Goal: Task Accomplishment & Management: Manage account settings

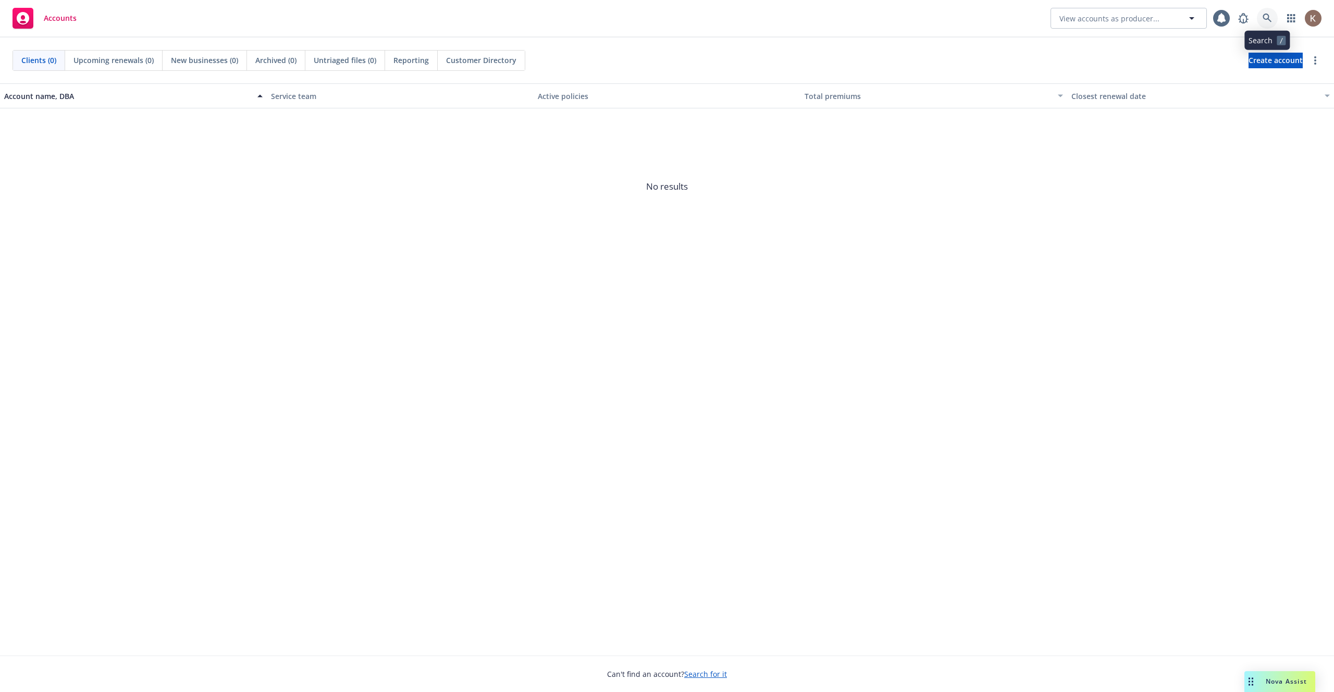
click at [1273, 21] on link at bounding box center [1267, 18] width 21 height 21
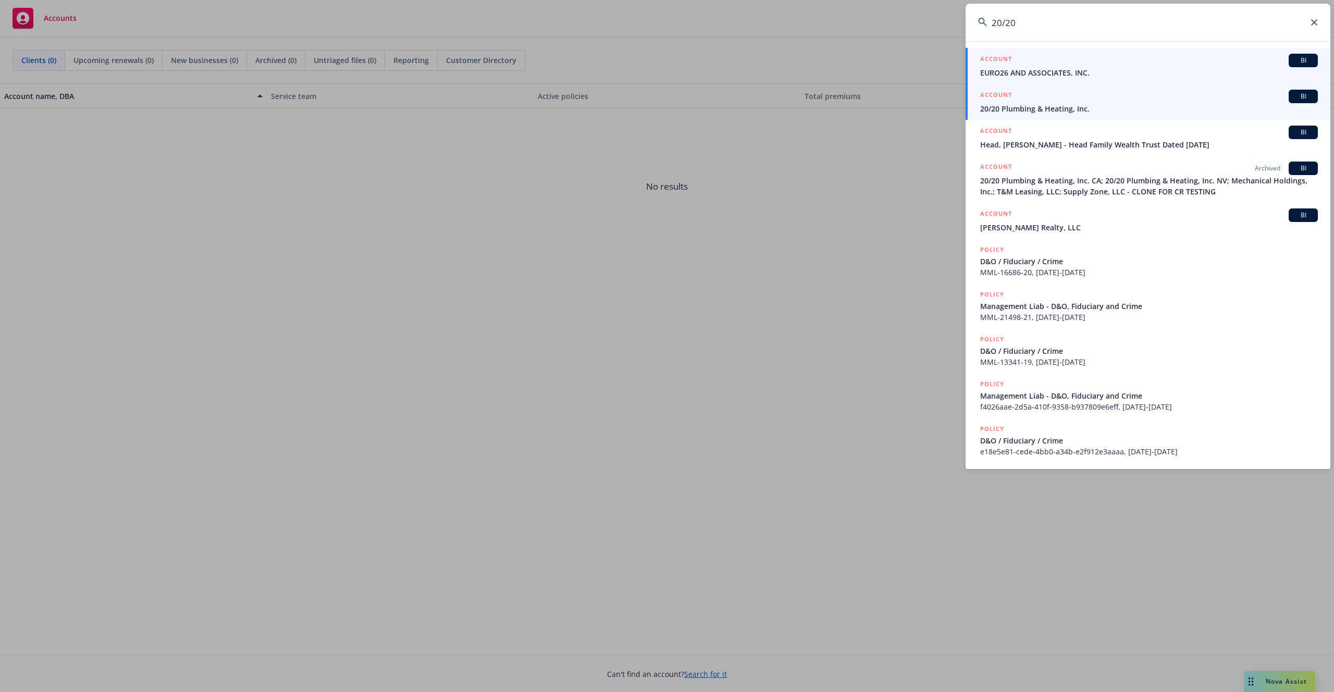
type input "20/20"
click at [1223, 101] on div "ACCOUNT BI" at bounding box center [1149, 97] width 338 height 14
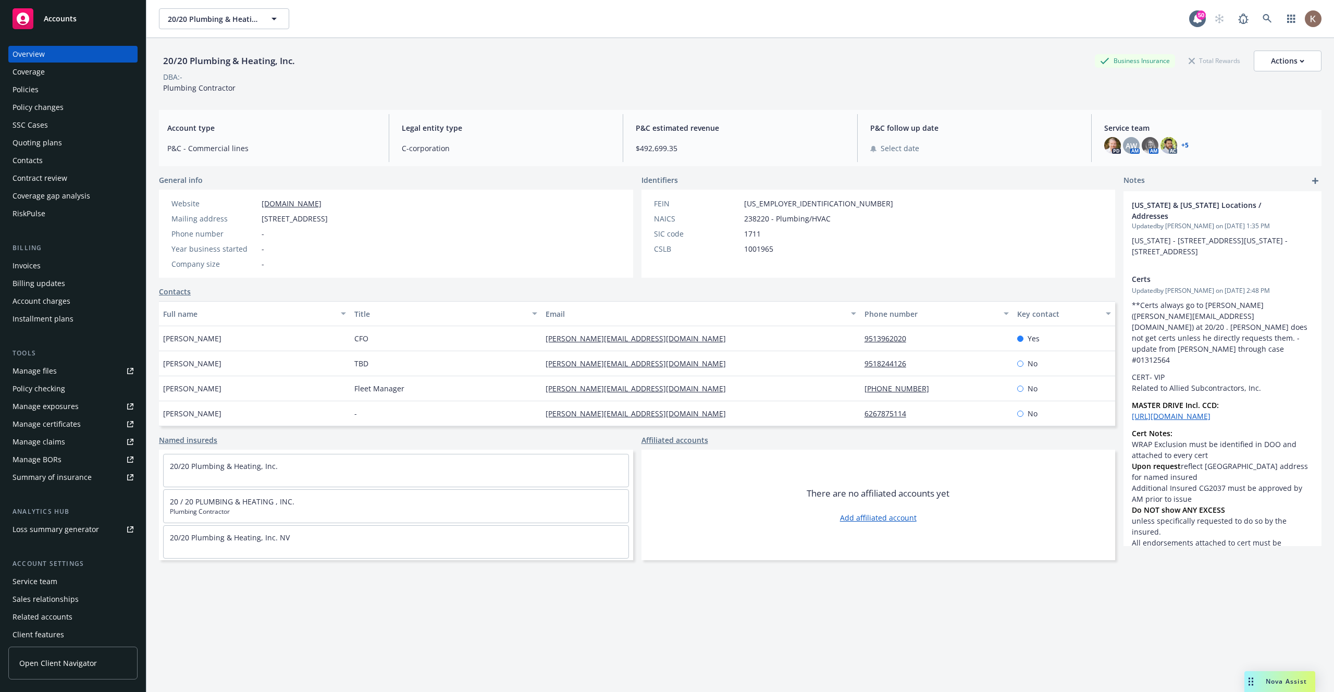
click at [407, 149] on span "C-corporation" at bounding box center [506, 148] width 209 height 11
drag, startPoint x: 232, startPoint y: 132, endPoint x: 154, endPoint y: 125, distance: 78.6
click at [154, 125] on div "20/20 Plumbing & Heating, Inc. Business Insurance Total Rewards Actions DBA: - …" at bounding box center [740, 384] width 1188 height 692
copy span "Account type"
click at [1265, 22] on icon at bounding box center [1267, 18] width 9 height 9
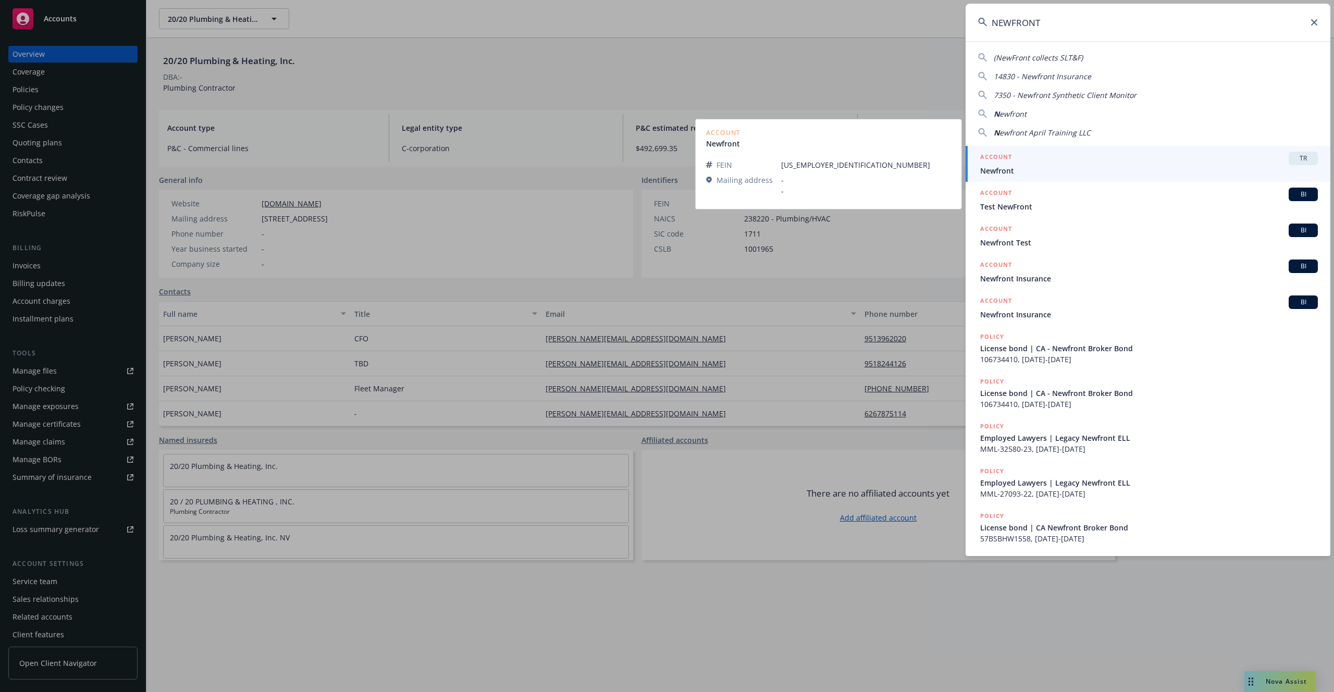
type input "NEWFRONT"
click at [1154, 163] on div "ACCOUNT TR" at bounding box center [1149, 159] width 338 height 14
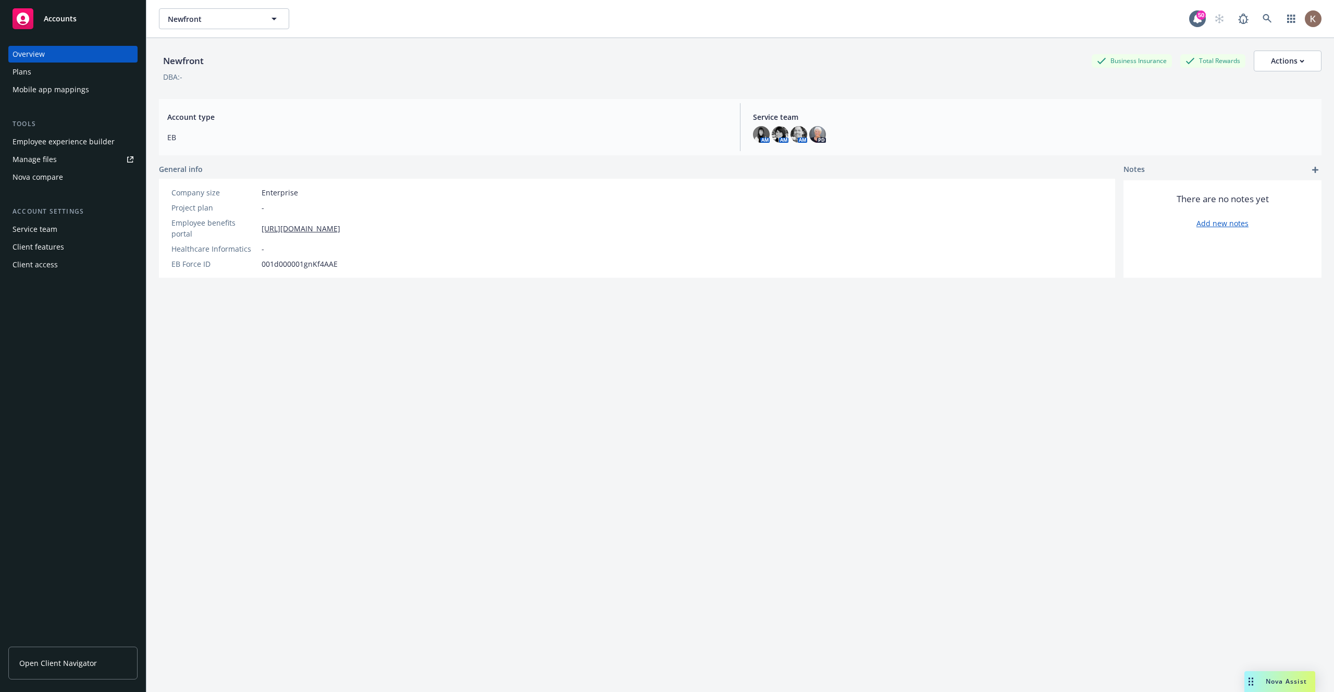
click at [33, 70] on div "Plans" at bounding box center [73, 72] width 121 height 17
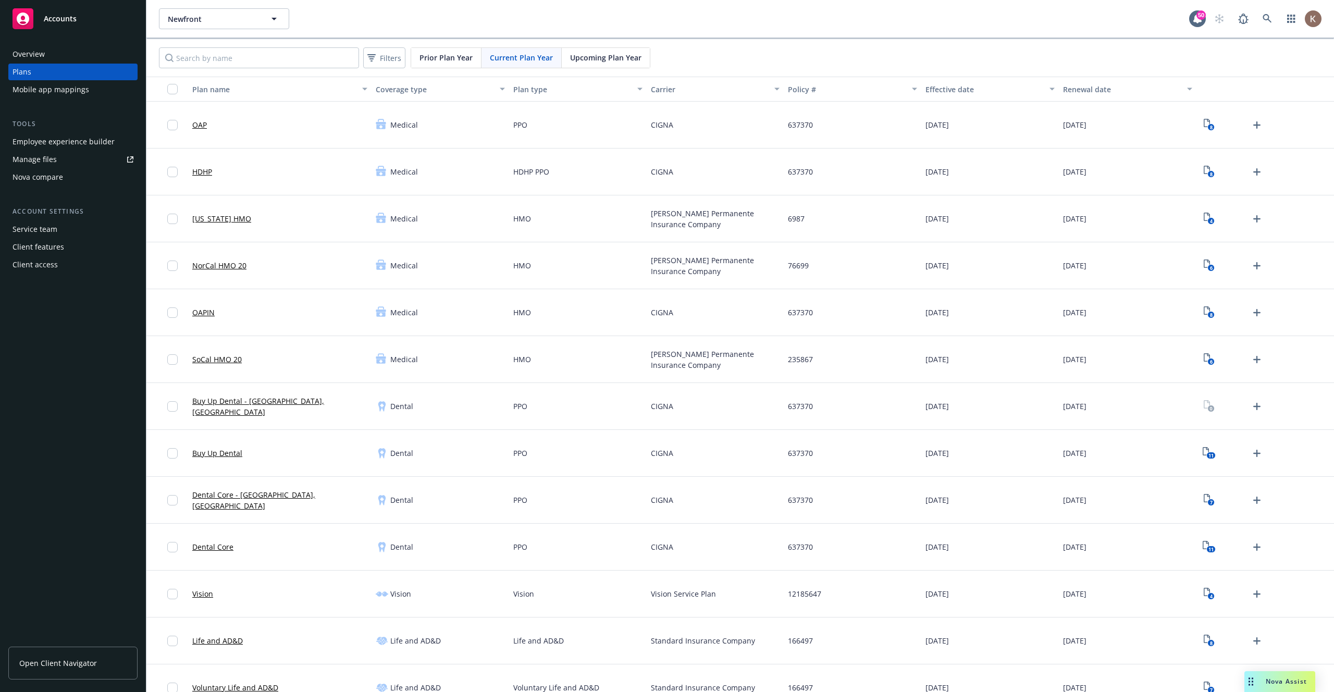
click at [56, 239] on div "Client features" at bounding box center [39, 247] width 52 height 17
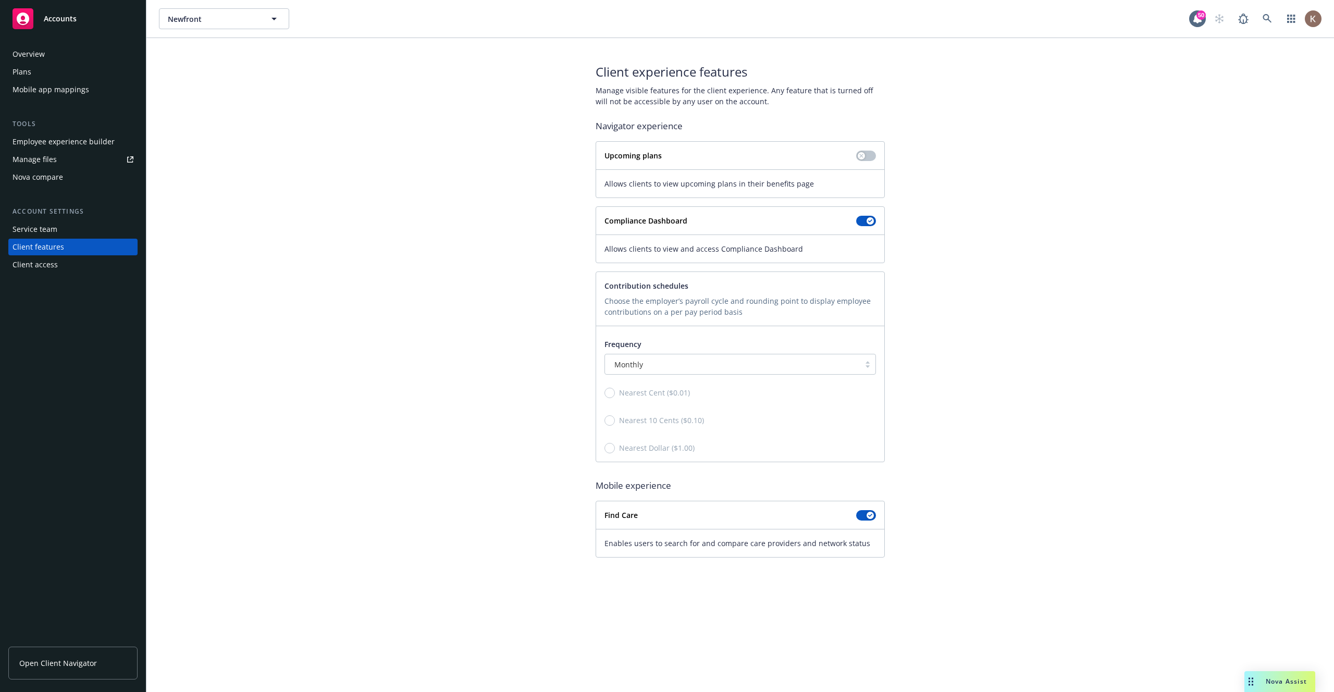
click at [84, 392] on div "Overview Plans Mobile app mappings Tools Employee experience builder Manage fil…" at bounding box center [73, 362] width 146 height 659
click at [58, 175] on div "Nova compare" at bounding box center [38, 177] width 51 height 17
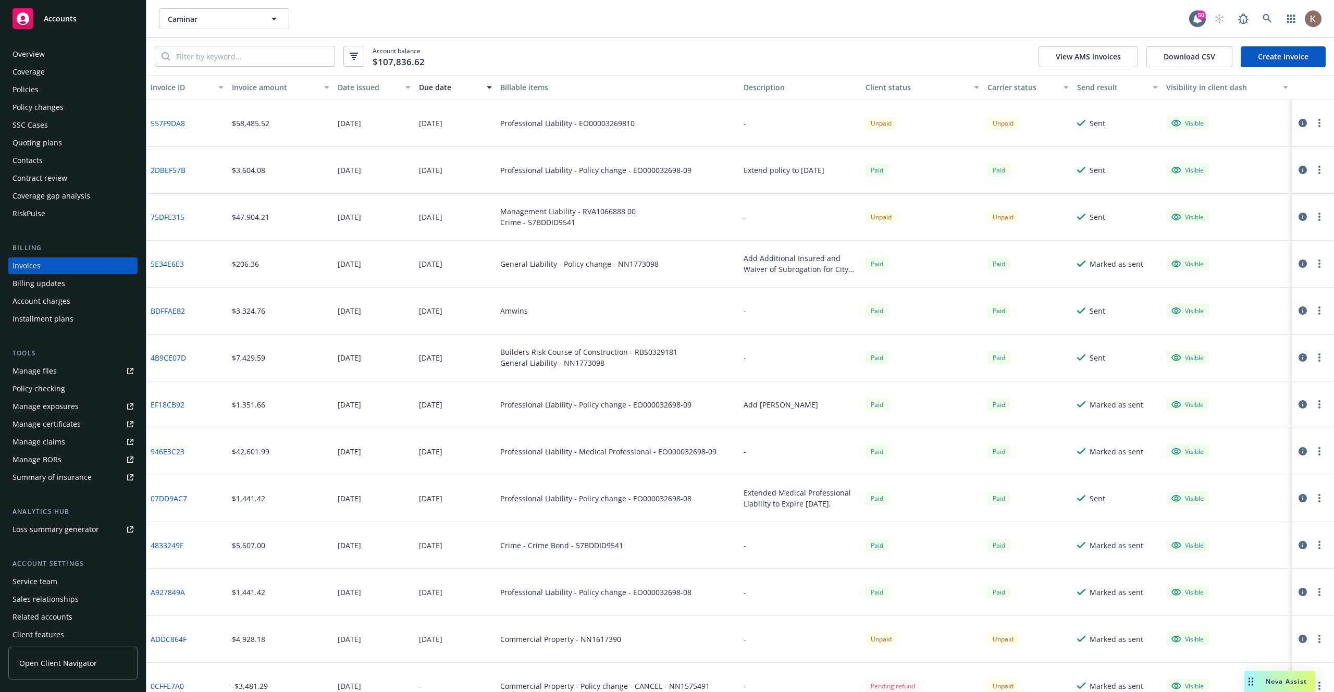
click at [27, 53] on div "Overview" at bounding box center [29, 54] width 32 height 17
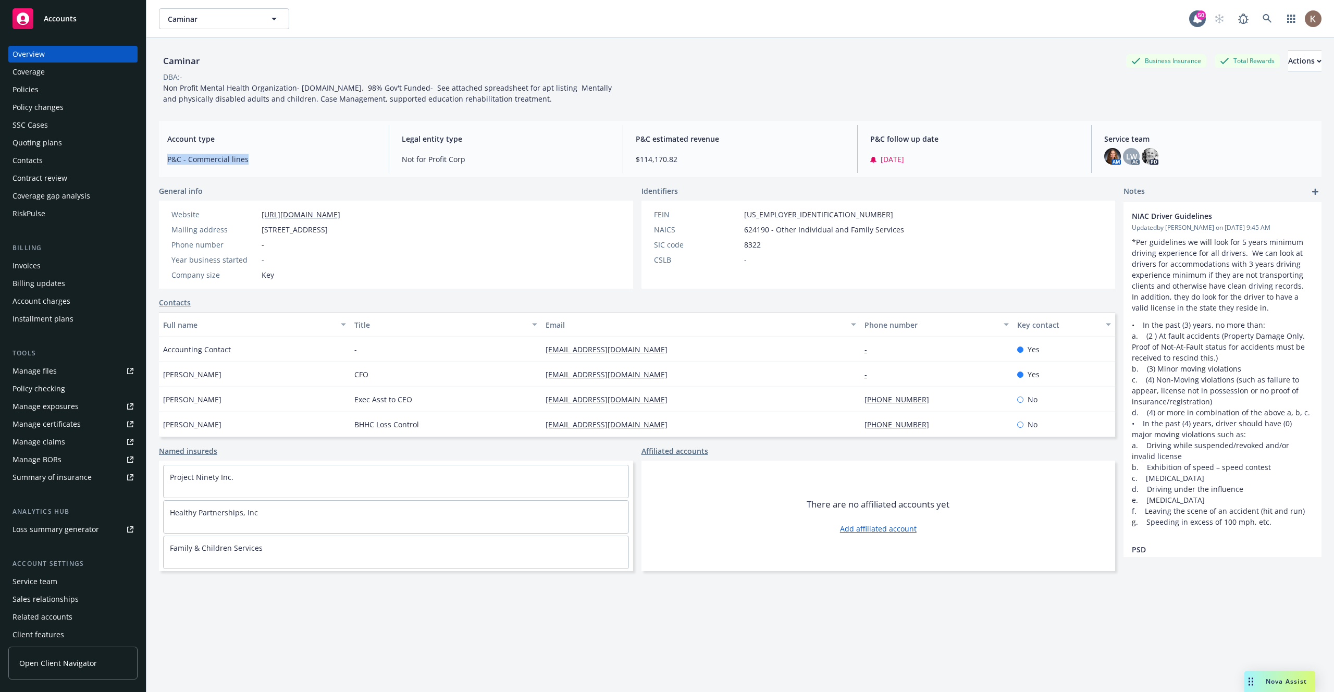
copy span "P&C - Commercial lines"
drag, startPoint x: 255, startPoint y: 161, endPoint x: 161, endPoint y: 149, distance: 94.6
click at [161, 149] on div "Account type P&C - Commercial lines" at bounding box center [272, 149] width 226 height 48
copy span "P&C - Commercial lines"
drag, startPoint x: 478, startPoint y: 143, endPoint x: 394, endPoint y: 137, distance: 84.1
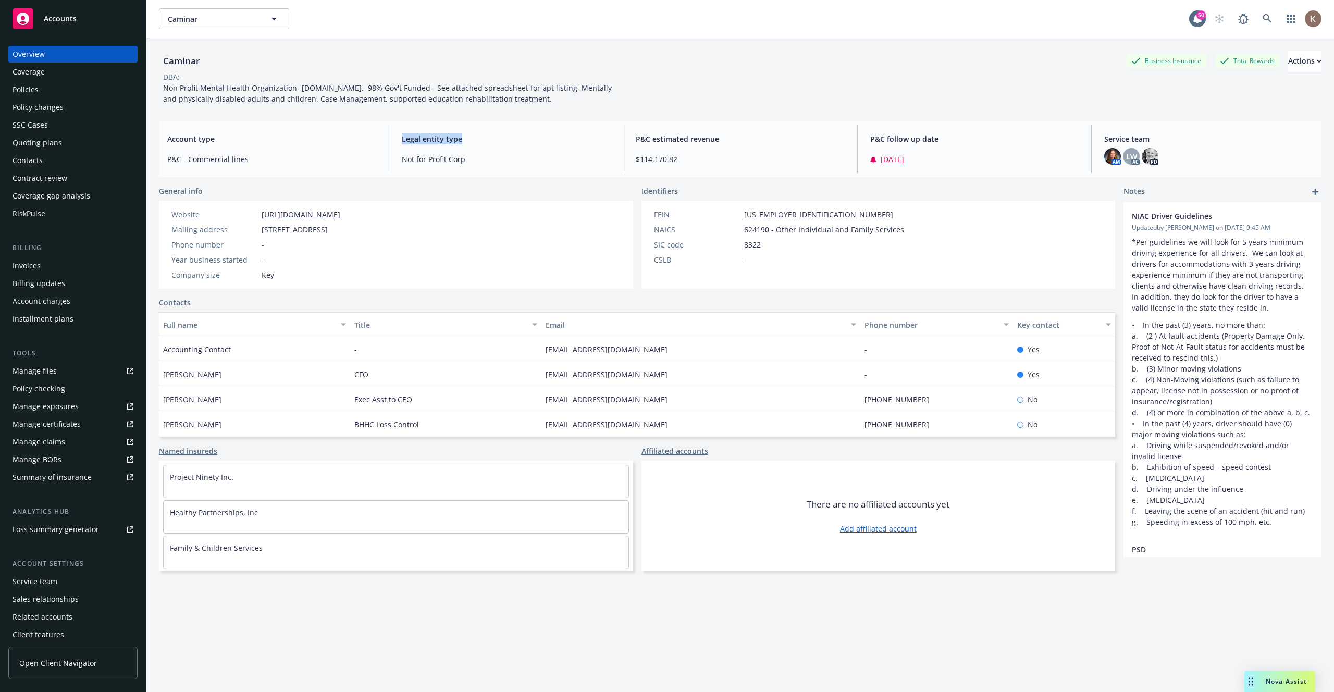
click at [394, 137] on div "Legal entity type Not for Profit Corp" at bounding box center [506, 149] width 226 height 48
copy span "Legal entity type"
click at [902, 161] on span "[DATE]" at bounding box center [892, 159] width 23 height 11
select select "August"
select select "2025"
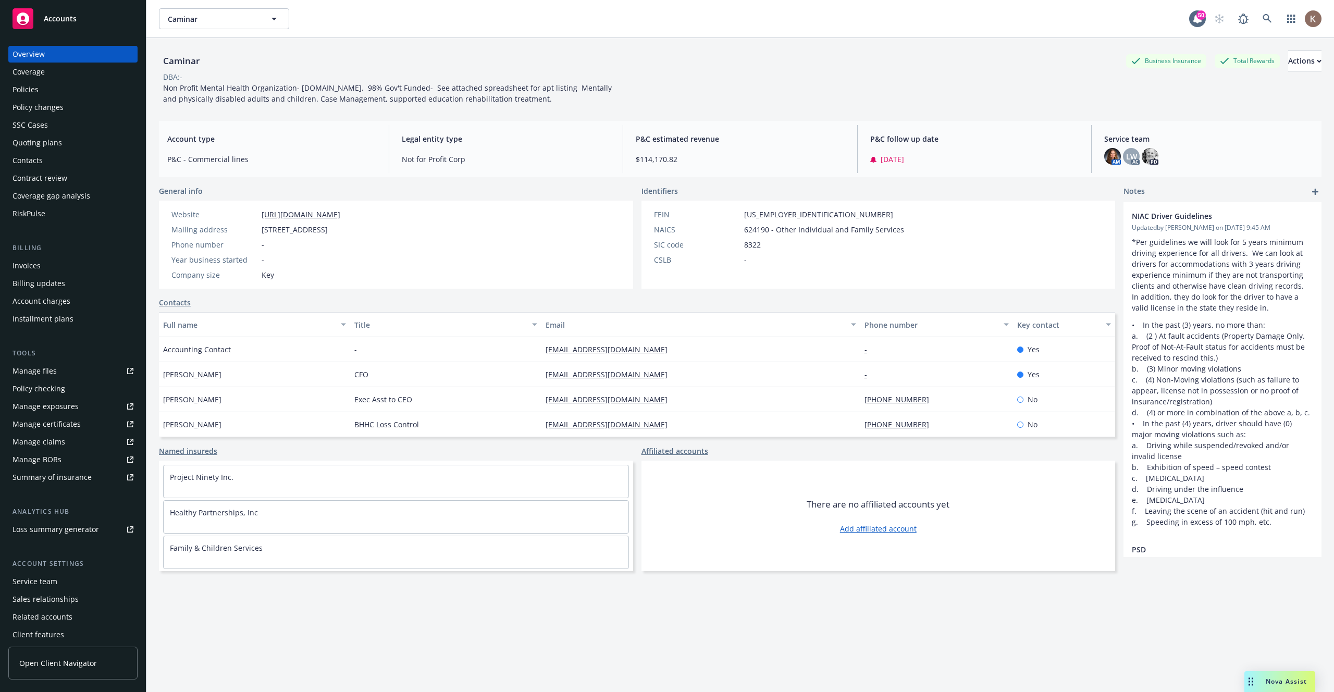
click at [981, 96] on div "Caminar Business Insurance Total Rewards Actions DBA: - Non Profit Mental Healt…" at bounding box center [740, 78] width 1163 height 54
click at [1299, 63] on div "Actions" at bounding box center [1304, 61] width 33 height 20
click at [983, 91] on div "Caminar Business Insurance Total Rewards Actions Actions Edit account summary C…" at bounding box center [740, 78] width 1163 height 54
click at [1291, 63] on div "Actions" at bounding box center [1304, 61] width 33 height 20
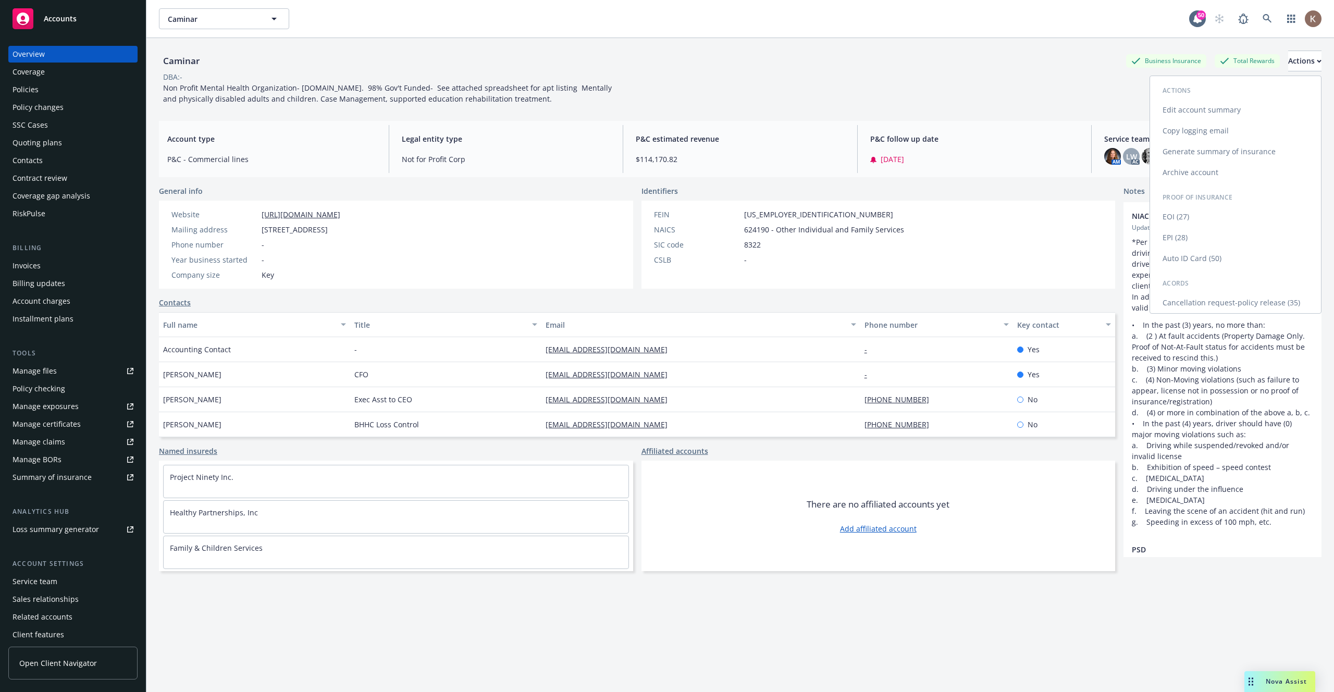
click at [1248, 107] on link "Edit account summary" at bounding box center [1235, 110] width 171 height 21
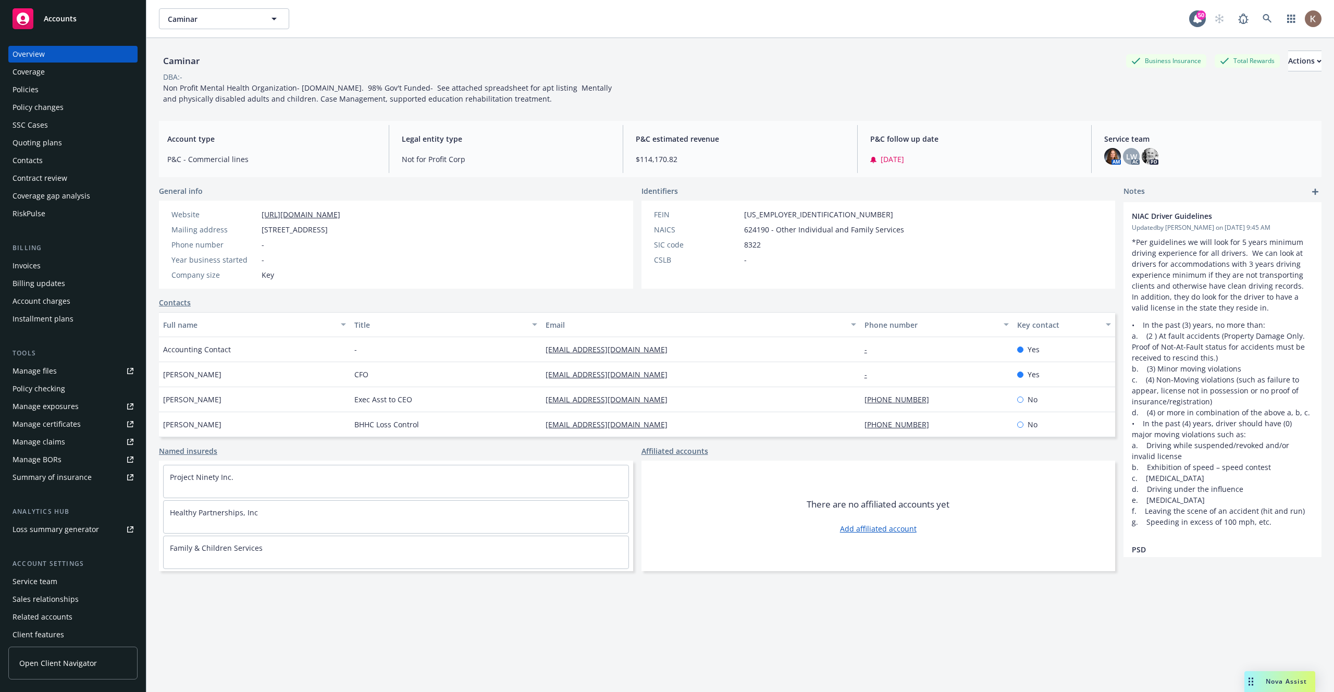
select select "US"
select select "Other"
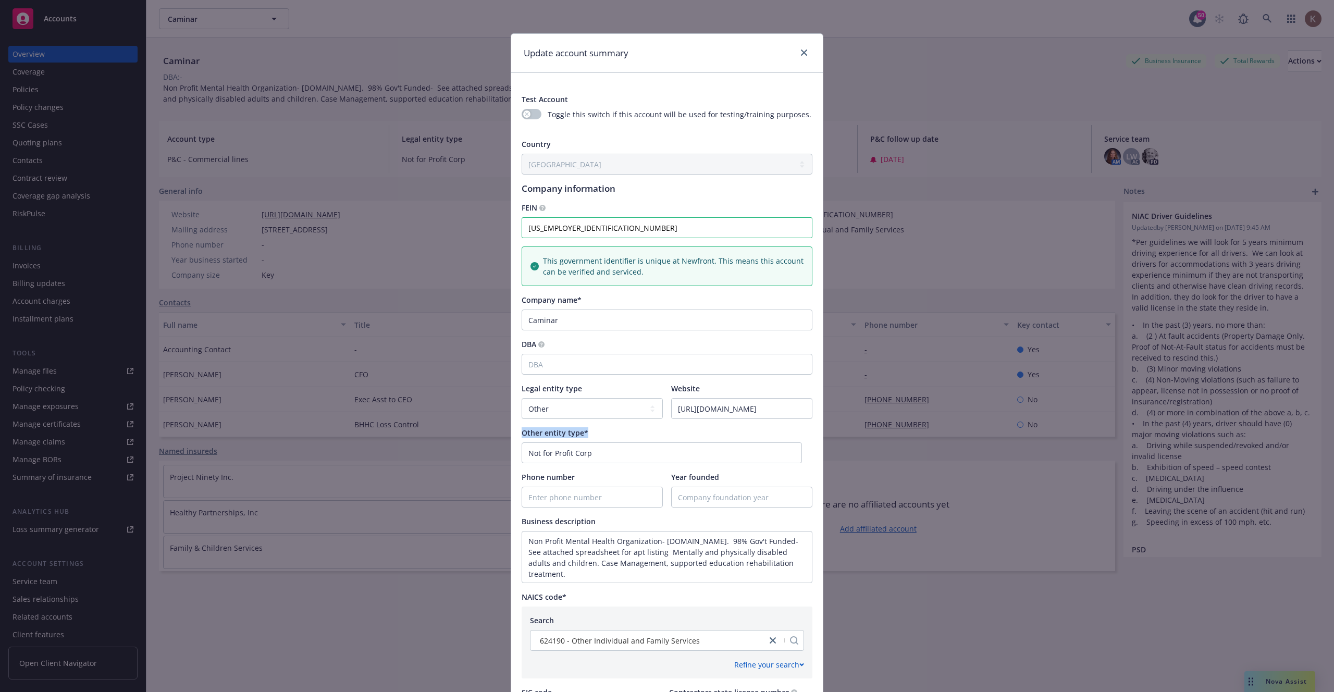
drag, startPoint x: 599, startPoint y: 438, endPoint x: 503, endPoint y: 431, distance: 96.6
click at [503, 431] on div "Update account summary Test Account Toggle this switch if this account will be …" at bounding box center [667, 346] width 1334 height 692
copy span "Other entity type*"
click at [634, 410] on select "Legal entity type C-corporation Government entity Independent contractor Joint …" at bounding box center [592, 408] width 141 height 21
